Goal: Task Accomplishment & Management: Manage account settings

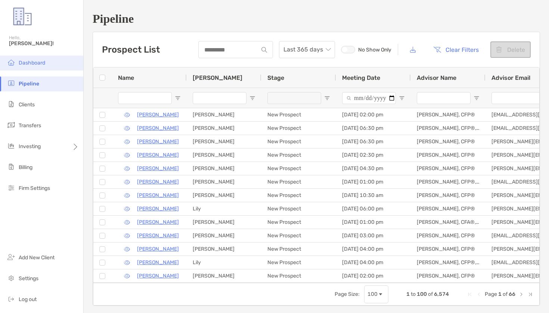
drag, startPoint x: 0, startPoint y: 0, endPoint x: 49, endPoint y: 67, distance: 82.8
click at [49, 67] on li "Dashboard" at bounding box center [41, 63] width 83 height 15
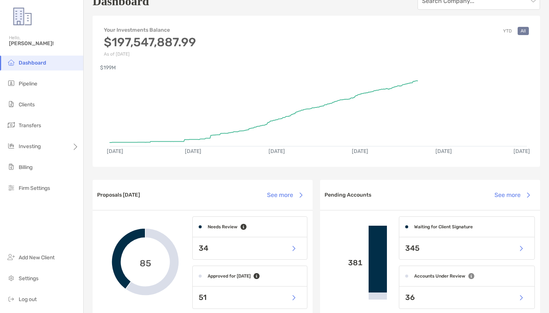
scroll to position [22, 0]
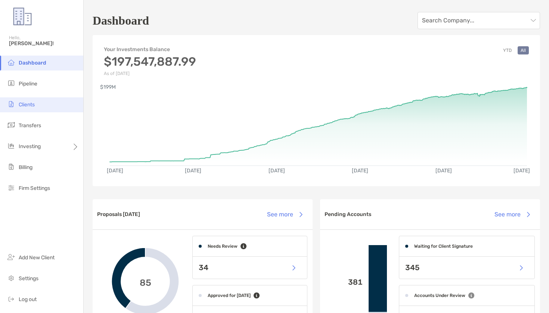
drag, startPoint x: 23, startPoint y: 117, endPoint x: 26, endPoint y: 103, distance: 13.7
click at [24, 115] on ul "Dashboard Pipeline Clients Transfers Investing Billing Firm Settings" at bounding box center [41, 129] width 83 height 146
click at [26, 103] on span "Clients" at bounding box center [27, 105] width 16 height 6
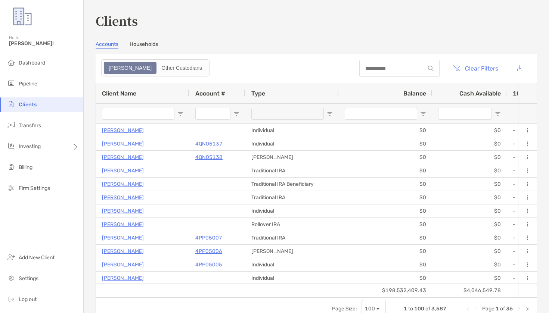
click at [387, 60] on div at bounding box center [399, 68] width 80 height 17
click at [386, 66] on input at bounding box center [391, 68] width 65 height 6
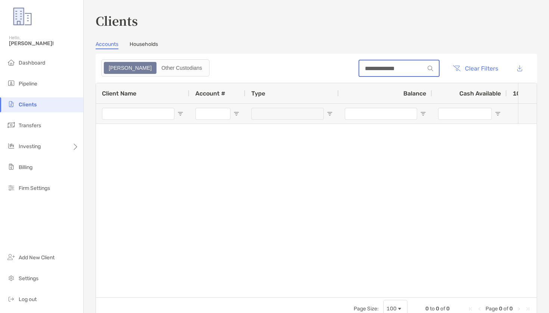
drag, startPoint x: 390, startPoint y: 69, endPoint x: 308, endPoint y: 78, distance: 81.9
click at [388, 69] on input "**********" at bounding box center [391, 68] width 65 height 6
type input "**********"
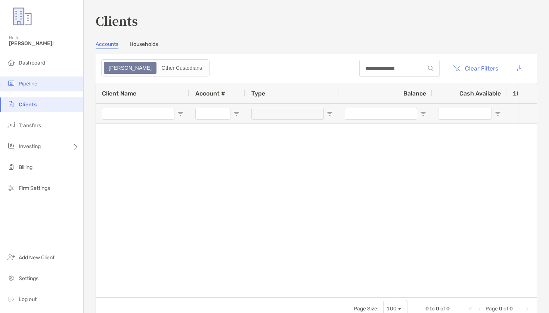
click at [47, 87] on li "Pipeline" at bounding box center [41, 84] width 83 height 15
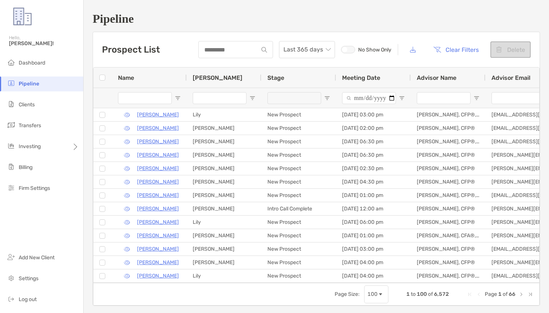
click at [226, 55] on div at bounding box center [235, 49] width 75 height 17
click at [227, 52] on input at bounding box center [228, 50] width 59 height 6
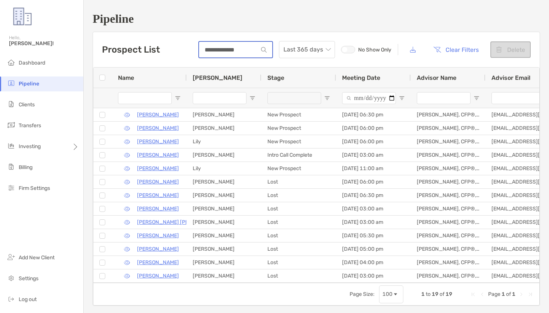
type input "**********"
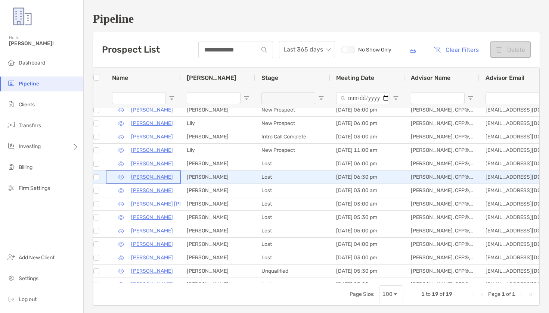
click at [121, 177] on icon "button" at bounding box center [121, 177] width 6 height 5
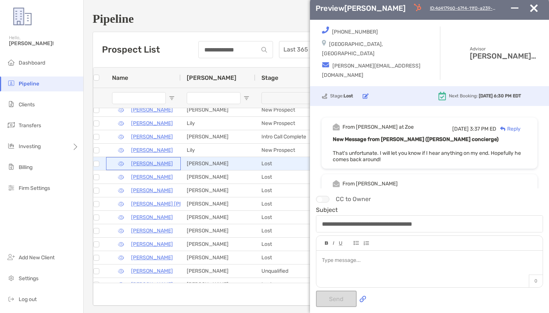
click at [122, 165] on icon "button" at bounding box center [121, 163] width 6 height 5
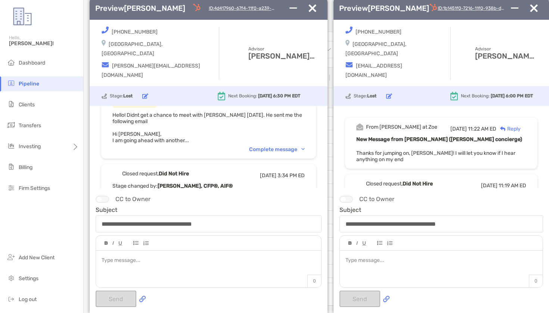
click at [261, 152] on div "Complete message" at bounding box center [277, 149] width 56 height 6
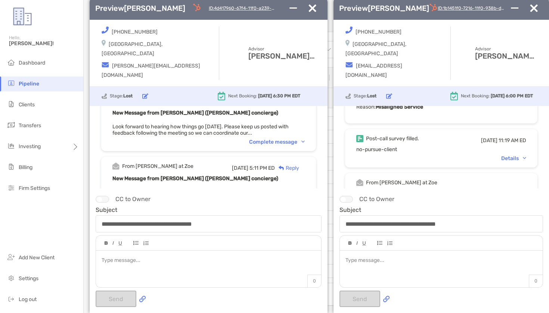
click at [494, 160] on div "Details" at bounding box center [513, 158] width 25 height 6
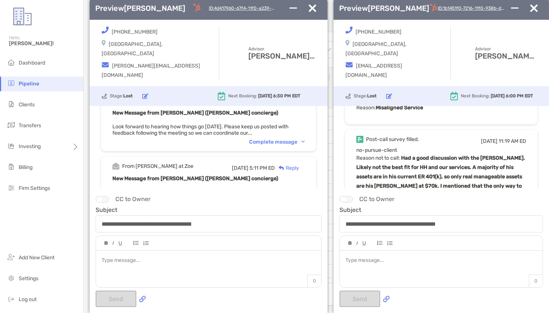
click at [494, 158] on b "Had a good discussion with the [PERSON_NAME]. Likely not the best fit for HH an…" at bounding box center [440, 181] width 169 height 53
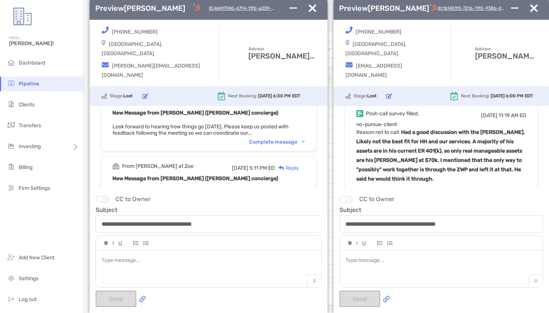
click at [386, 95] on img "button" at bounding box center [389, 96] width 6 height 6
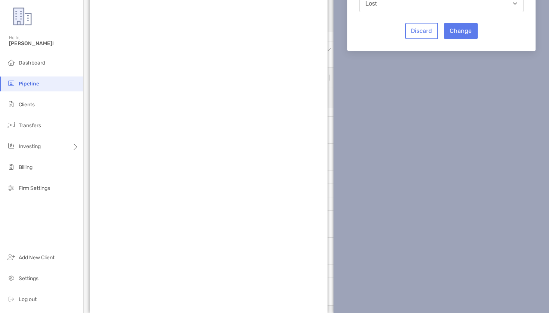
click at [438, 12] on button "Lost" at bounding box center [441, 3] width 164 height 17
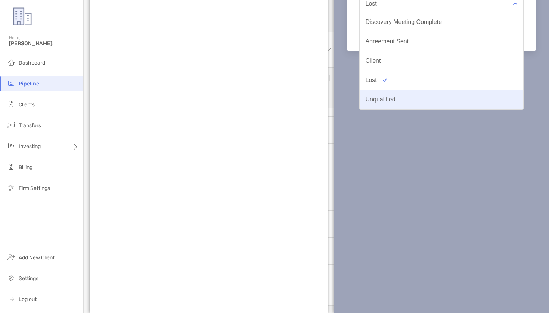
click at [381, 109] on button "Unqualified" at bounding box center [442, 99] width 164 height 19
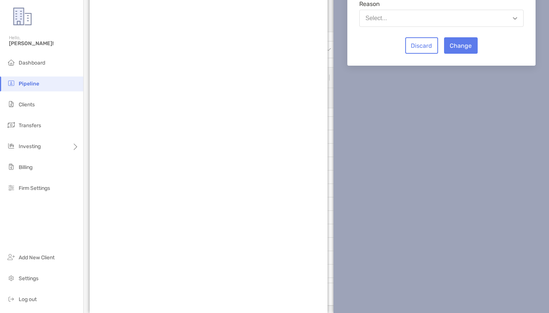
click at [427, 27] on button "Select..." at bounding box center [441, 18] width 164 height 17
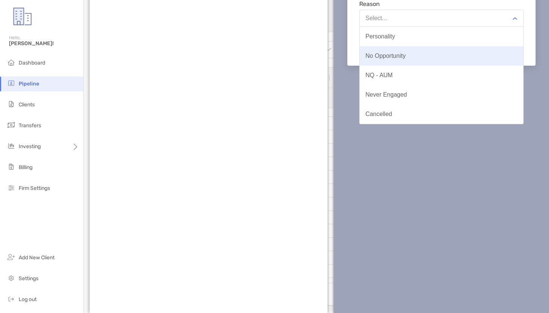
click at [417, 66] on button "No Opportunity" at bounding box center [442, 55] width 164 height 19
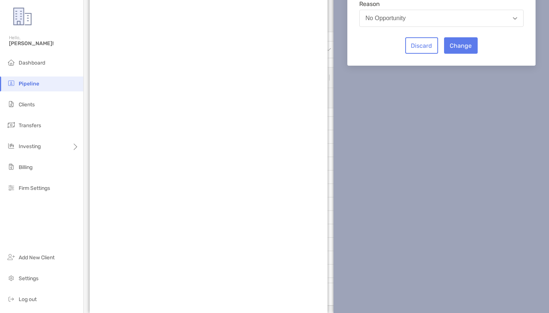
click at [444, 54] on button "Change" at bounding box center [461, 45] width 34 height 16
click at [446, 54] on button "Change" at bounding box center [461, 45] width 34 height 16
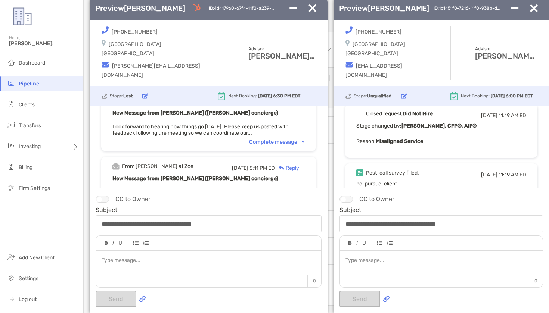
click at [300, 20] on div "Preview [PERSON_NAME] ID: 4d417960-67f4-11f0-a239-9fffe15e5755" at bounding box center [209, 8] width 238 height 23
click at [308, 12] on img "button" at bounding box center [312, 7] width 8 height 7
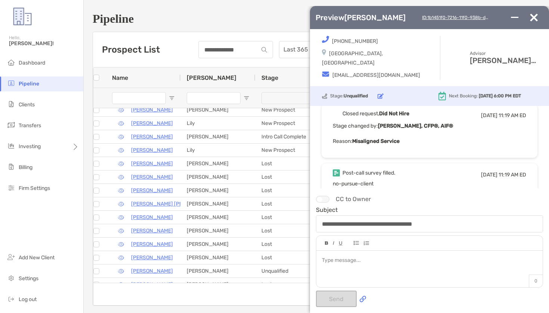
click at [494, 21] on img "button" at bounding box center [534, 17] width 8 height 7
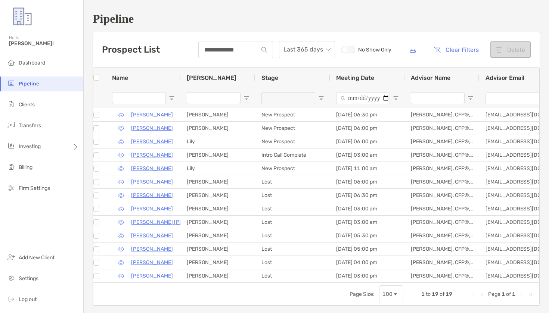
scroll to position [3, 0]
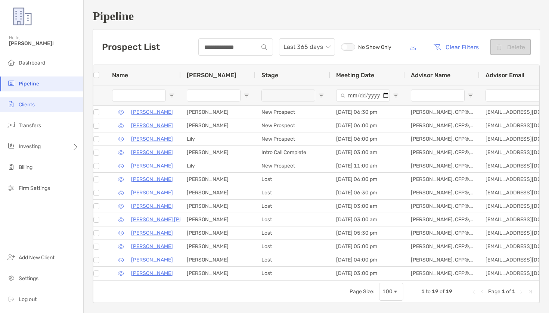
click at [36, 106] on li "Clients" at bounding box center [41, 104] width 83 height 15
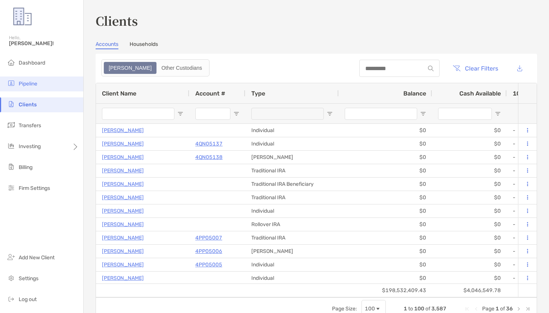
click at [37, 86] on span "Pipeline" at bounding box center [28, 84] width 19 height 6
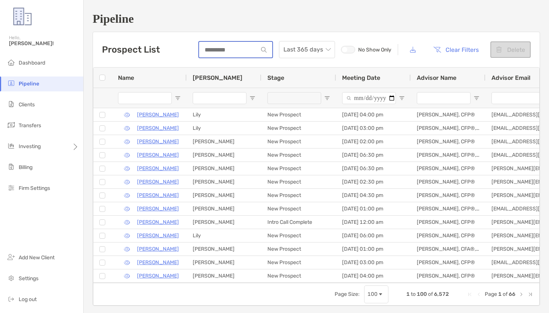
click at [228, 53] on input at bounding box center [228, 50] width 59 height 6
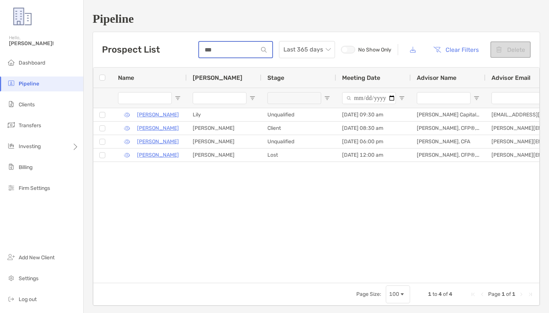
click at [232, 48] on input "***" at bounding box center [228, 50] width 59 height 6
type input "*"
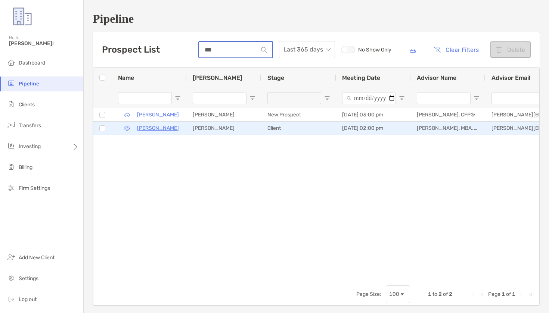
type input "***"
click at [156, 131] on p "[PERSON_NAME]" at bounding box center [158, 128] width 42 height 9
